Goal: Information Seeking & Learning: Understand process/instructions

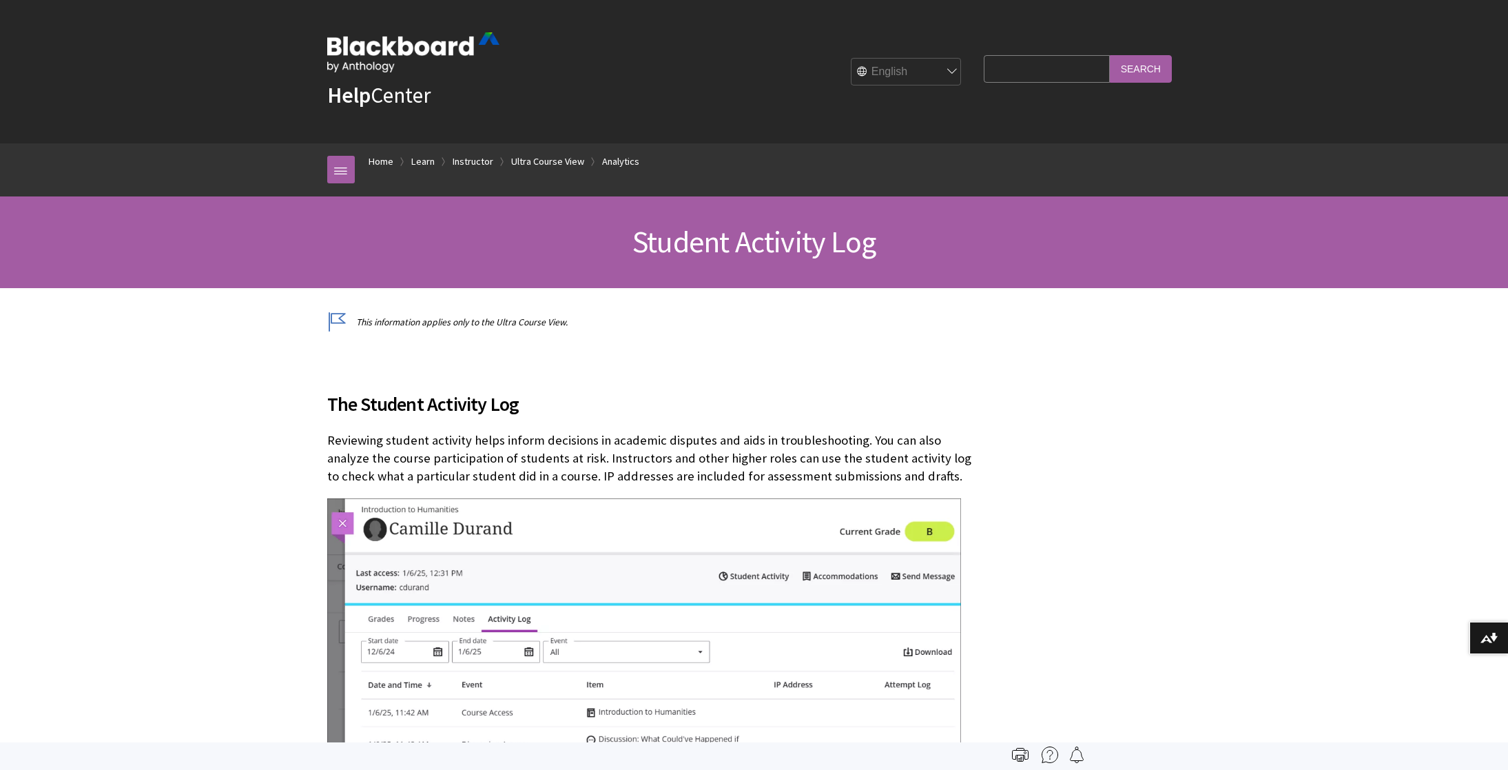
scroll to position [2147, 0]
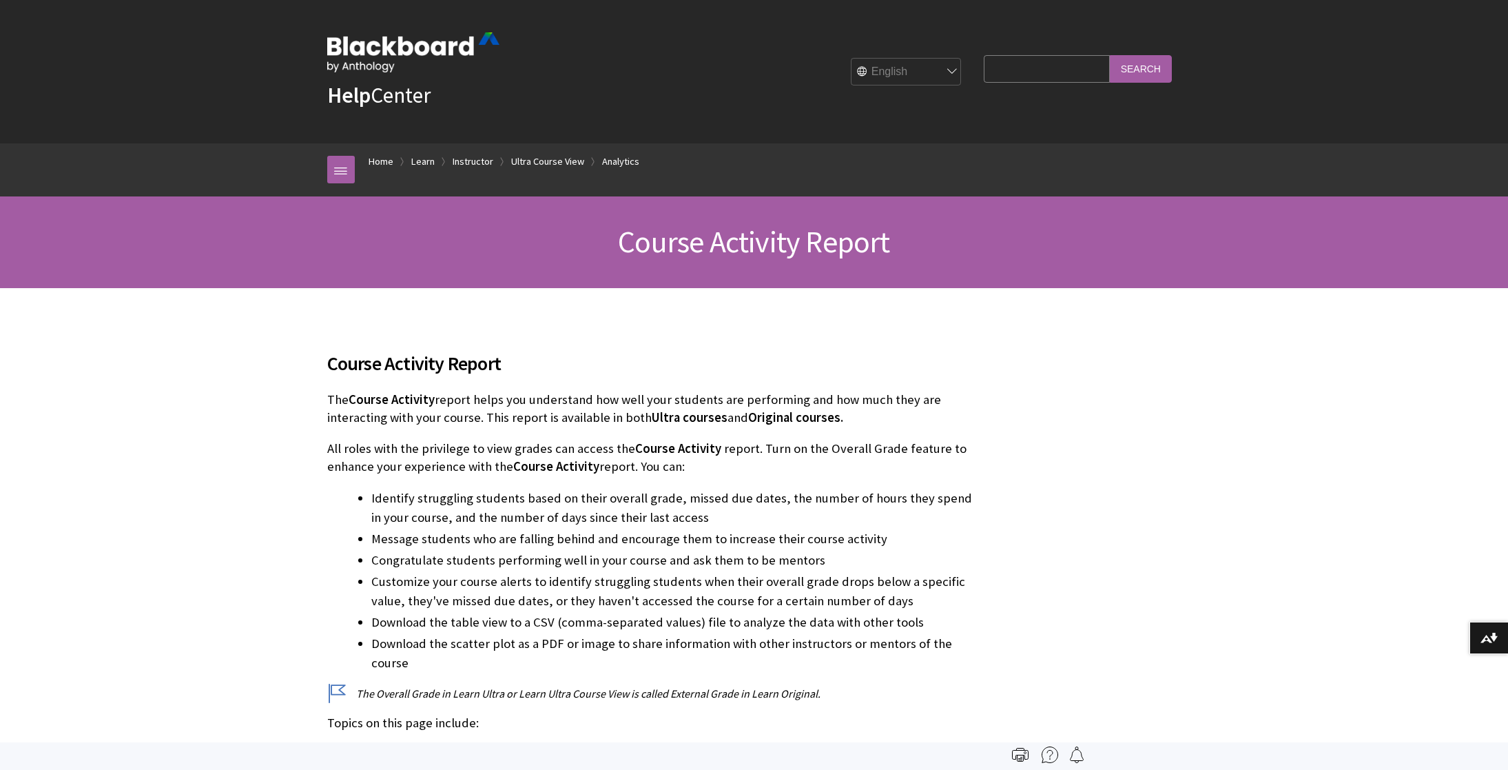
scroll to position [2038, 0]
click at [1020, 755] on img at bounding box center [1020, 754] width 17 height 17
click at [1019, 752] on img at bounding box center [1020, 754] width 17 height 17
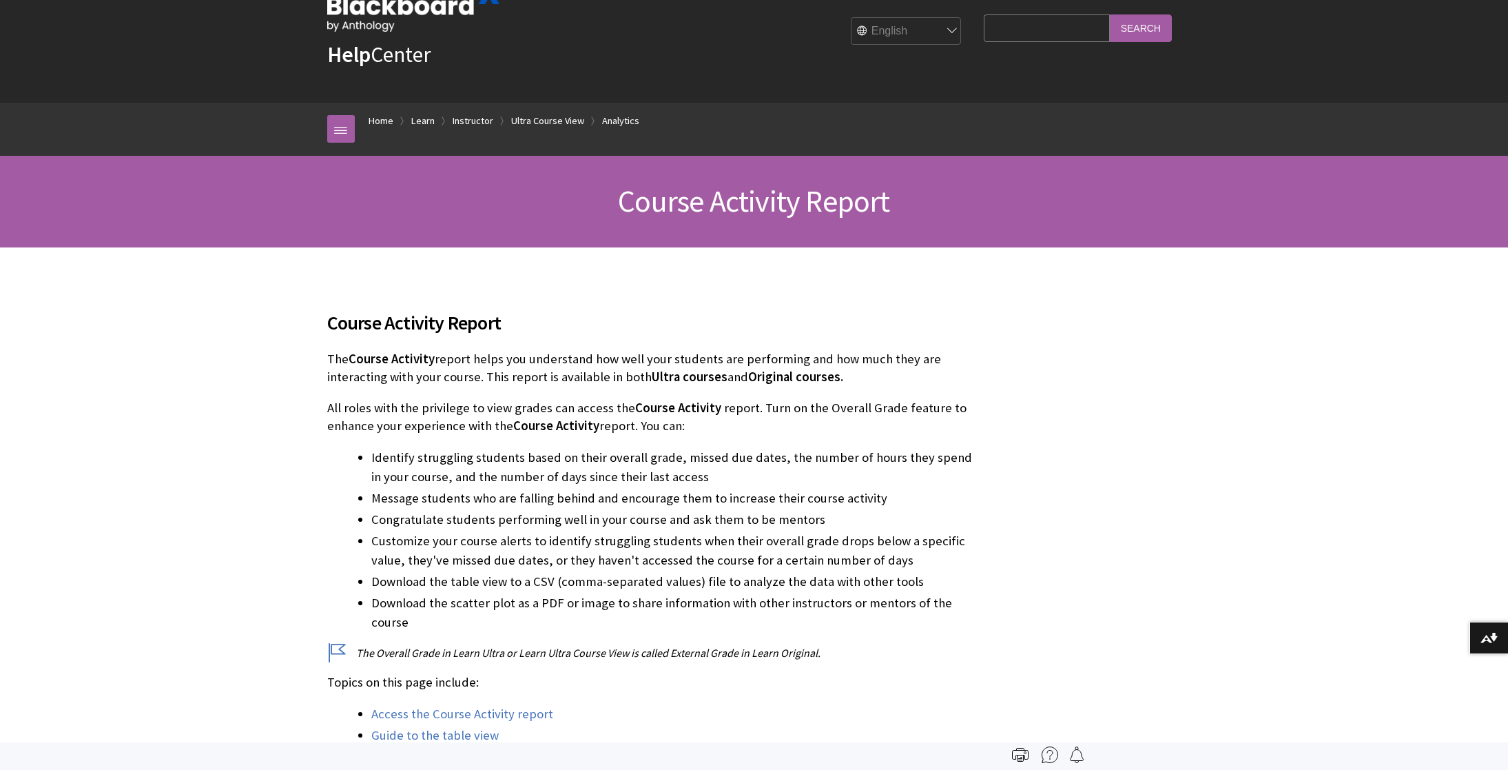
scroll to position [0, 0]
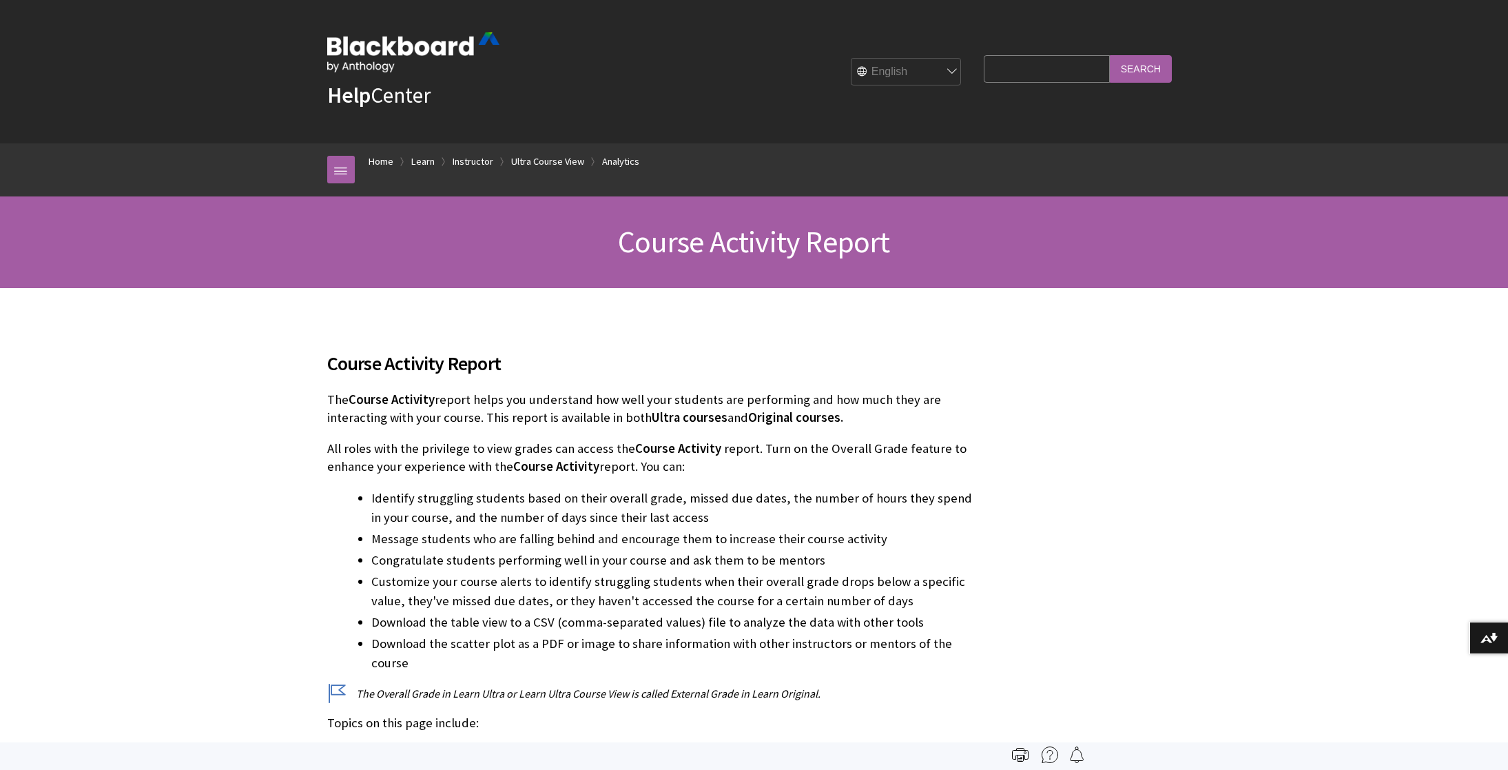
click at [1023, 752] on img at bounding box center [1020, 754] width 17 height 17
click at [1019, 753] on img at bounding box center [1020, 754] width 17 height 17
click at [1052, 753] on img at bounding box center [1050, 754] width 17 height 17
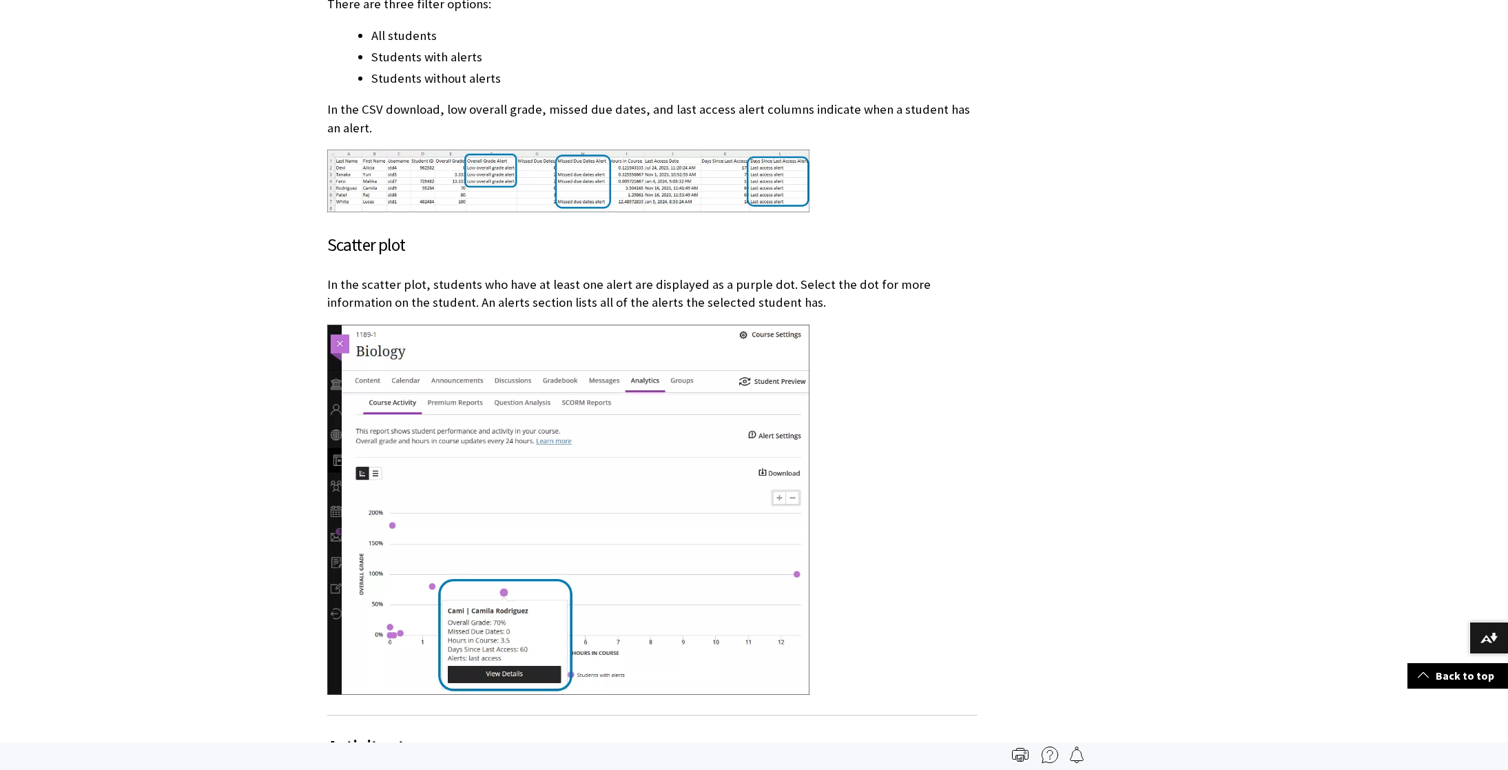
scroll to position [7247, 0]
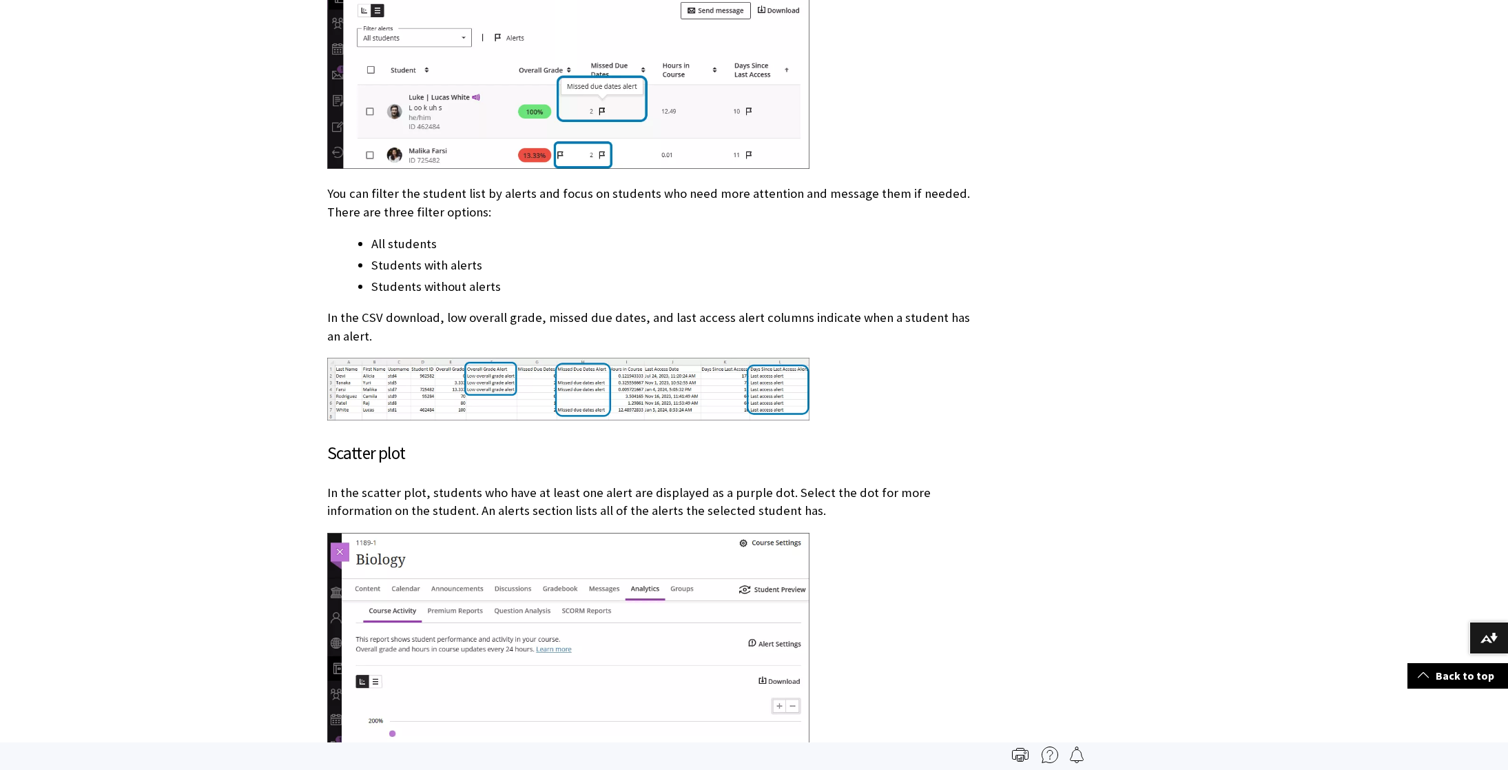
click at [1020, 755] on img at bounding box center [1020, 754] width 17 height 17
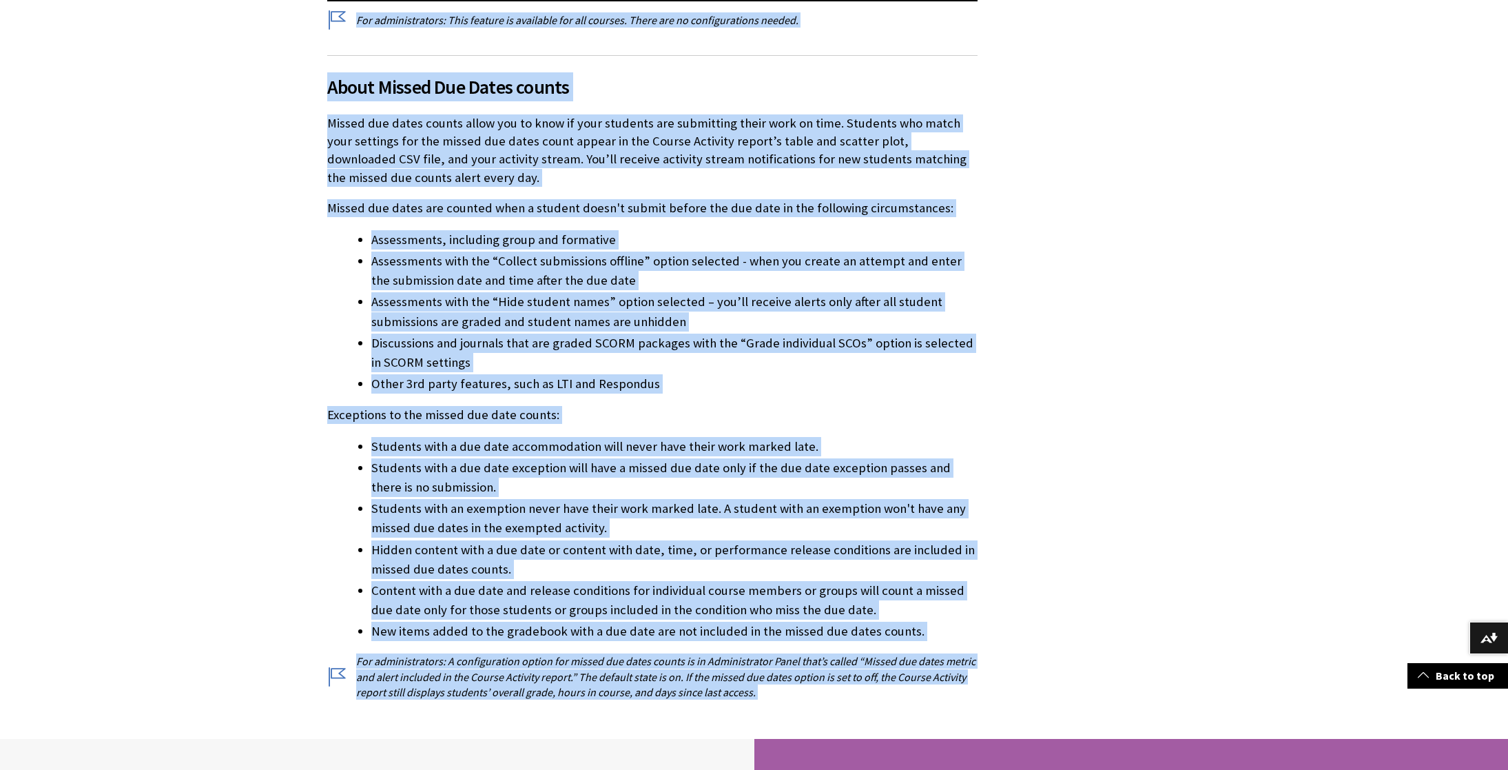
scroll to position [10479, 0]
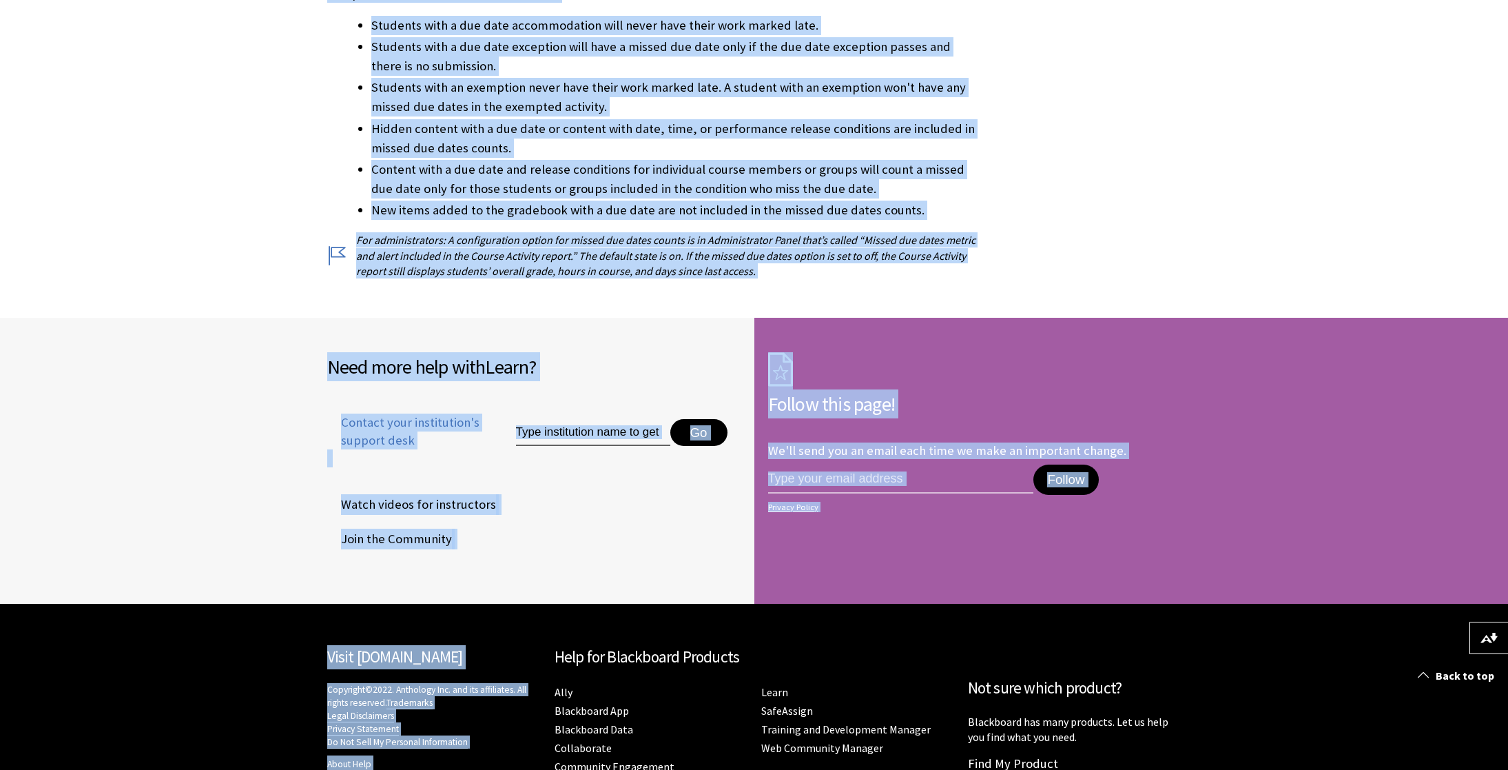
drag, startPoint x: 327, startPoint y: 360, endPoint x: 933, endPoint y: 123, distance: 651.4
copy div "Course Activity Report The Course Activity report helps you understand how well…"
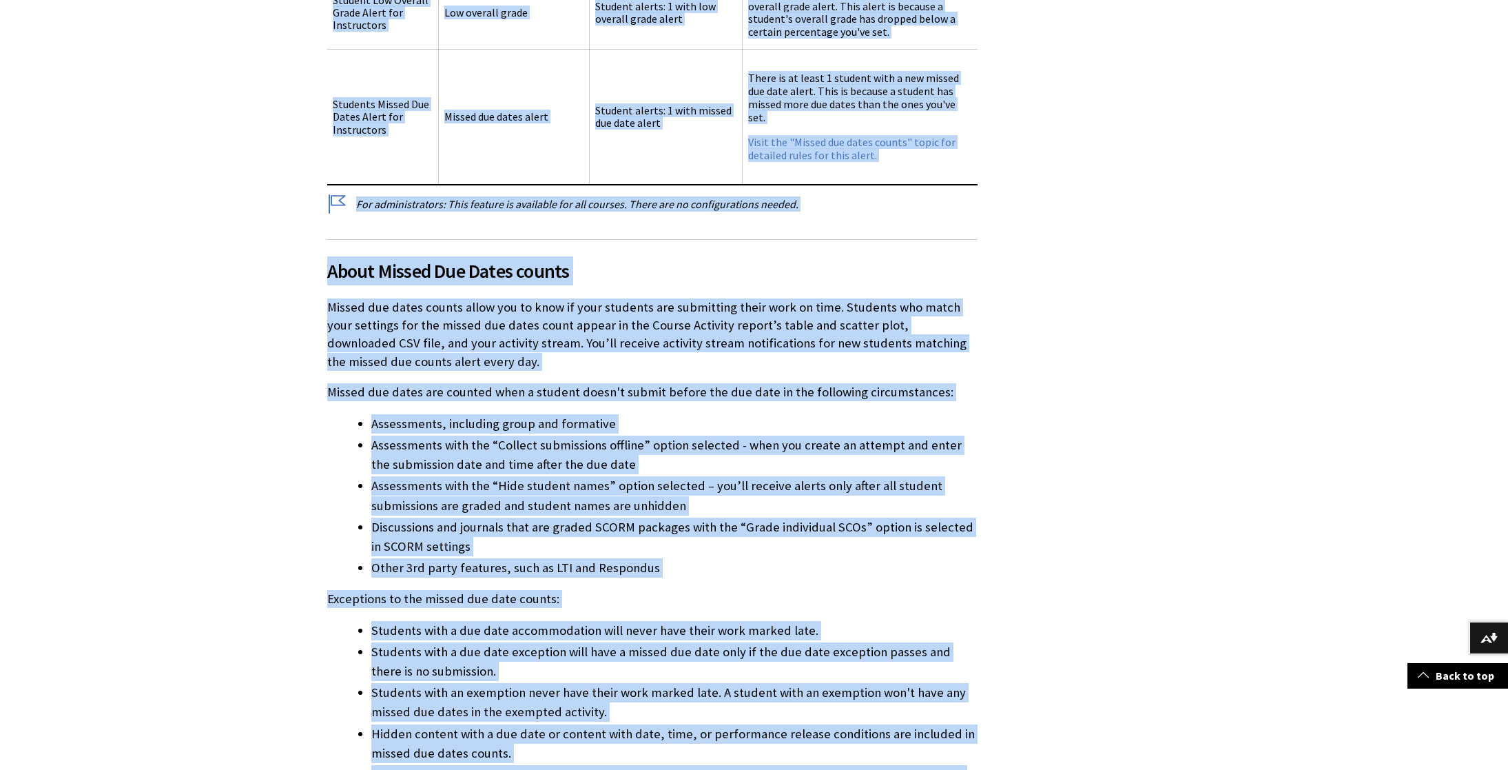
scroll to position [10011, 0]
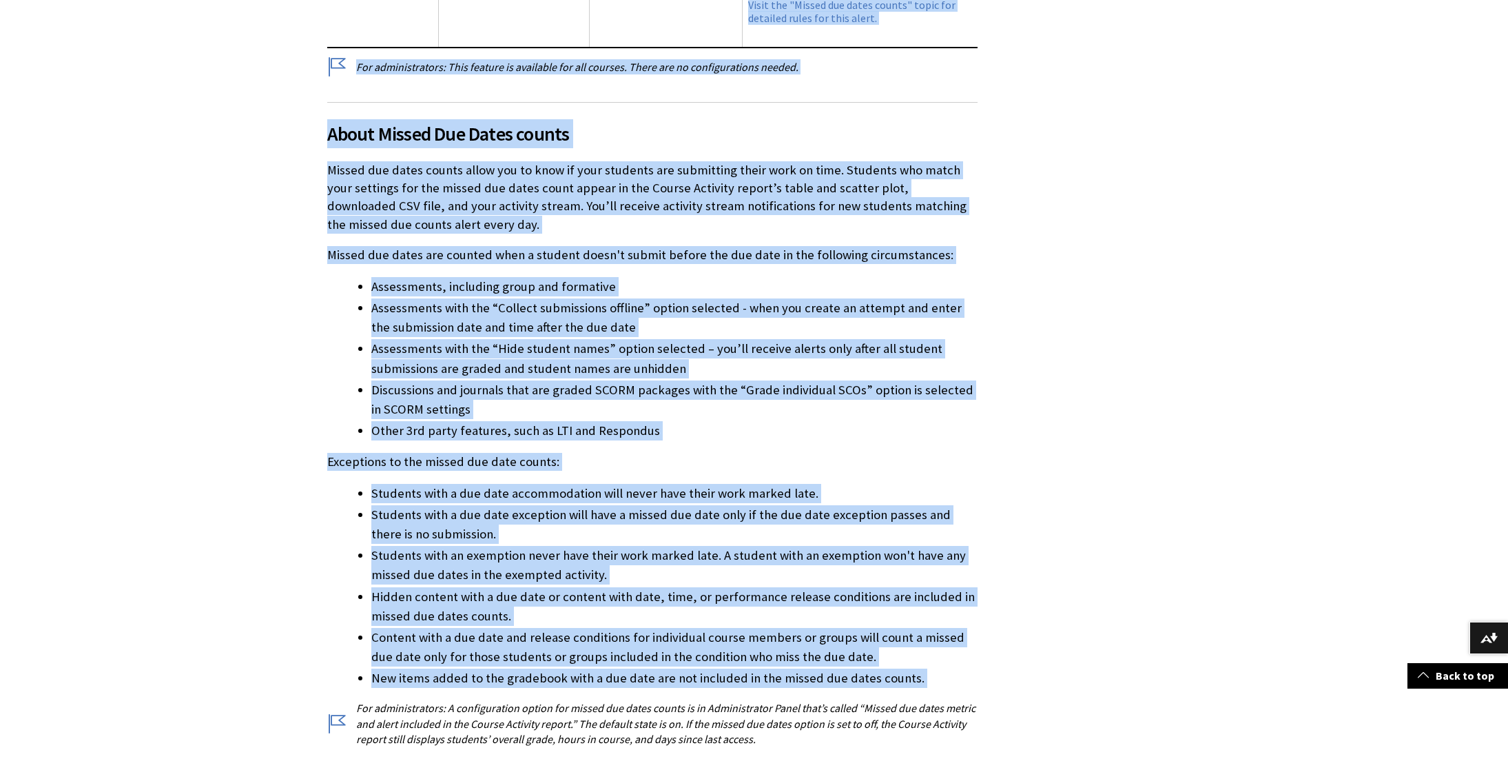
drag, startPoint x: 329, startPoint y: 296, endPoint x: 930, endPoint y: 602, distance: 674.6
copy div "Course Activity Report The Course Activity report helps you understand how well…"
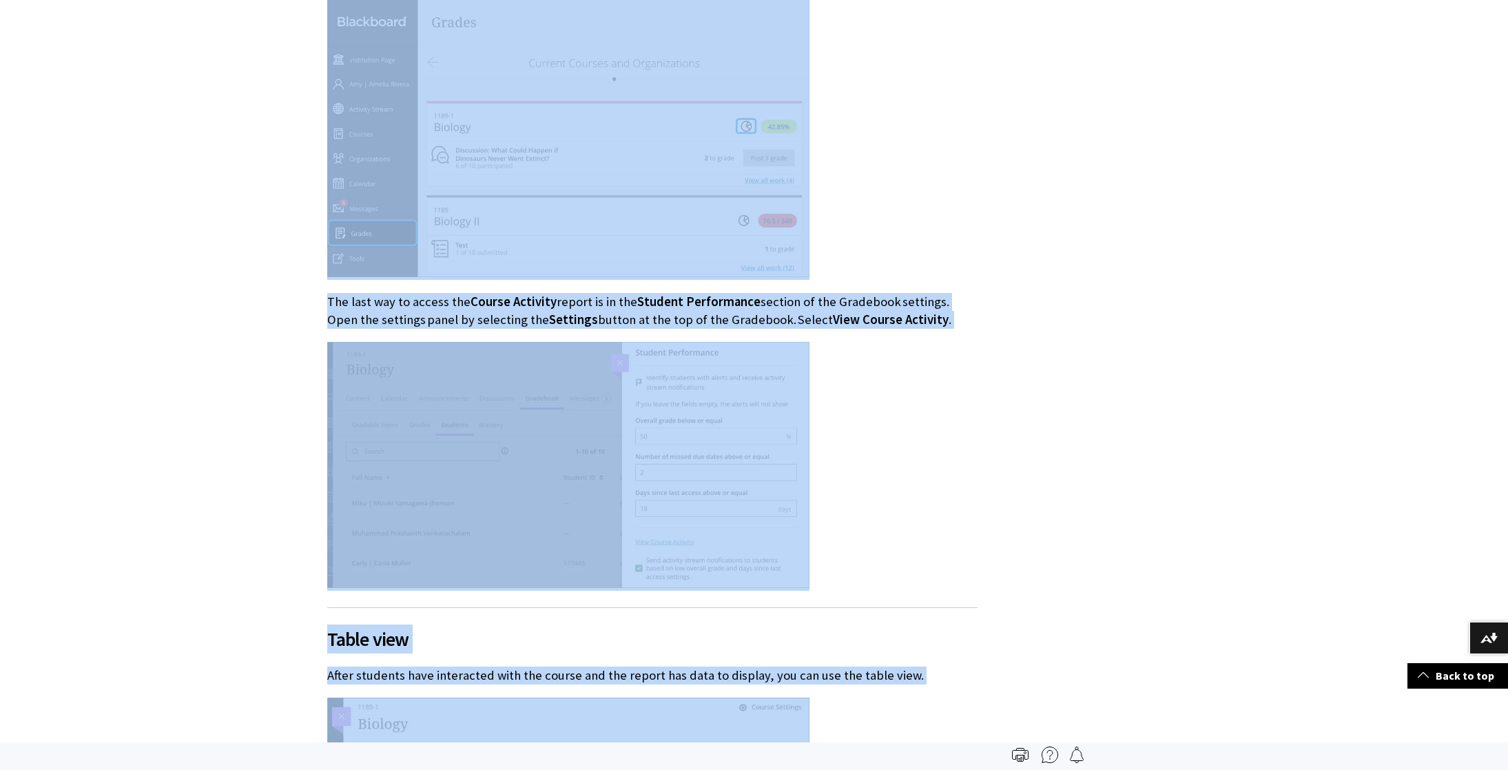
scroll to position [1300, 0]
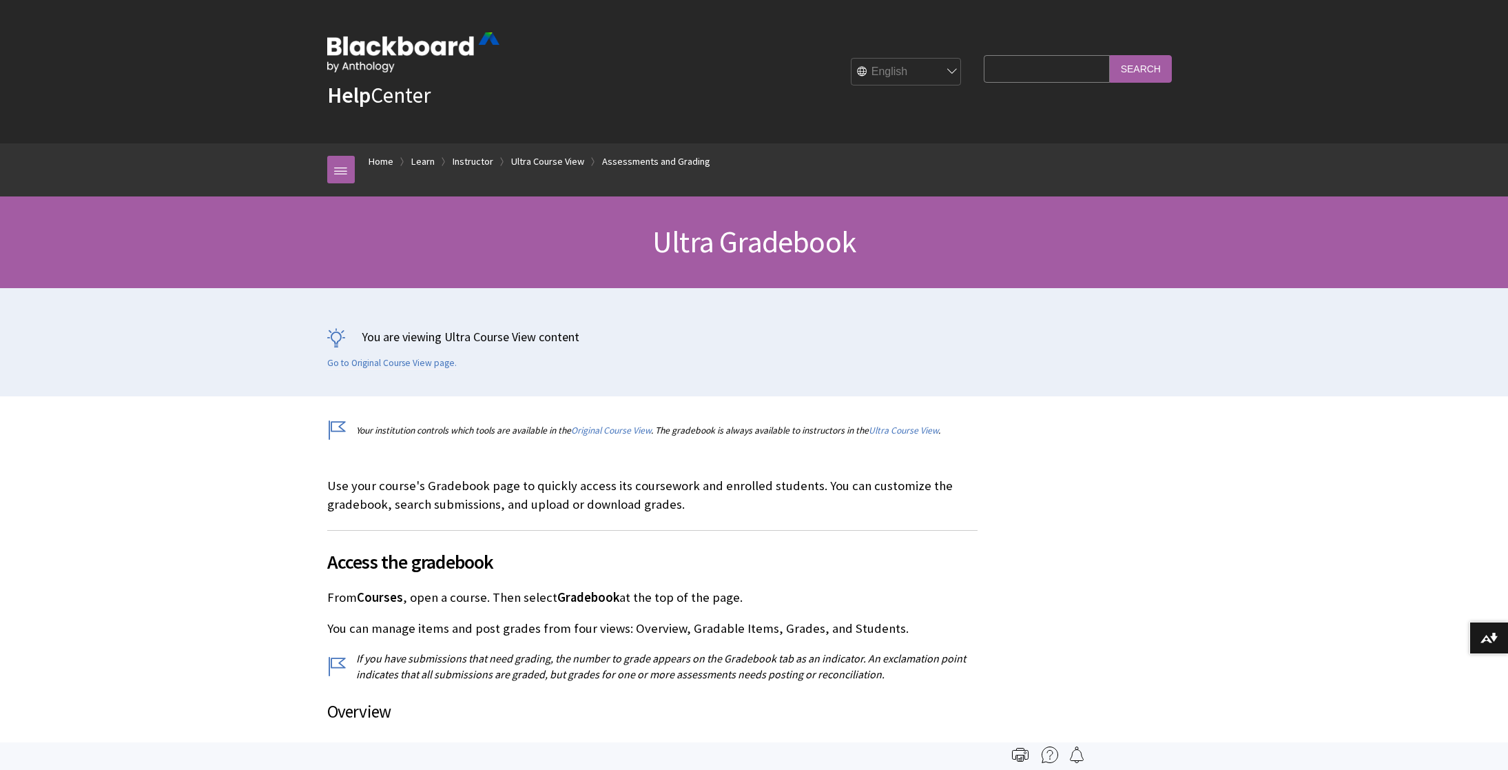
scroll to position [1978, 0]
